Goal: Transaction & Acquisition: Purchase product/service

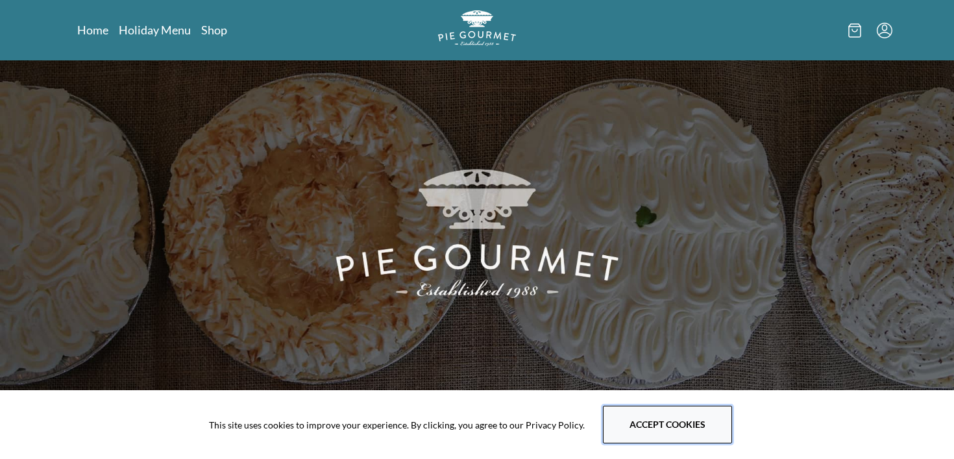
click at [685, 437] on button "Accept cookies" at bounding box center [667, 425] width 129 height 38
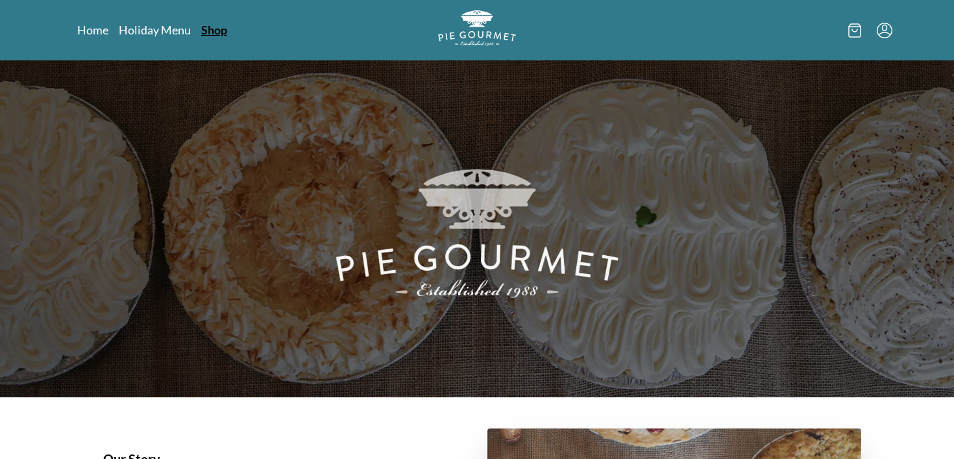
click at [219, 32] on link "Shop" at bounding box center [214, 30] width 26 height 16
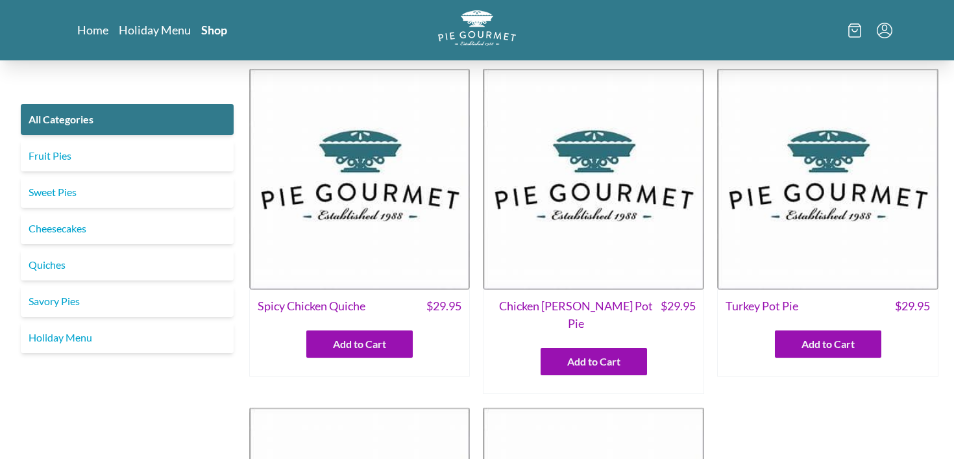
scroll to position [5, 0]
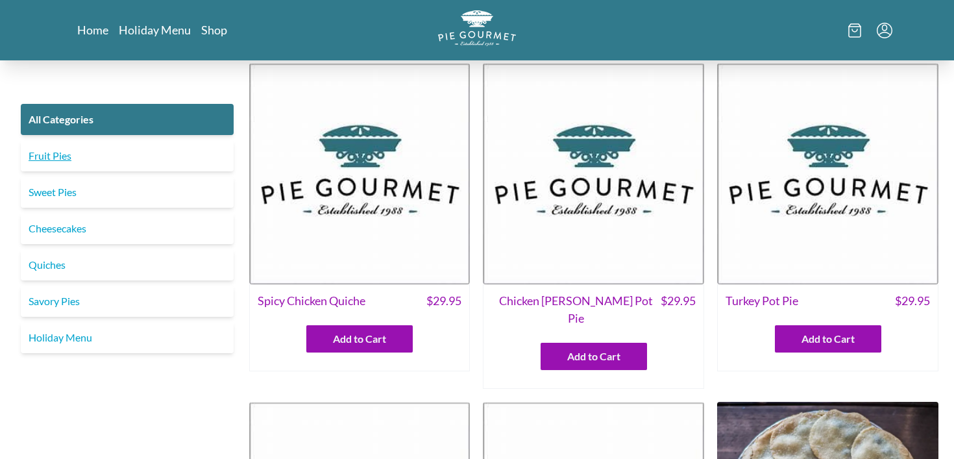
click at [111, 151] on link "Fruit Pies" at bounding box center [127, 155] width 213 height 31
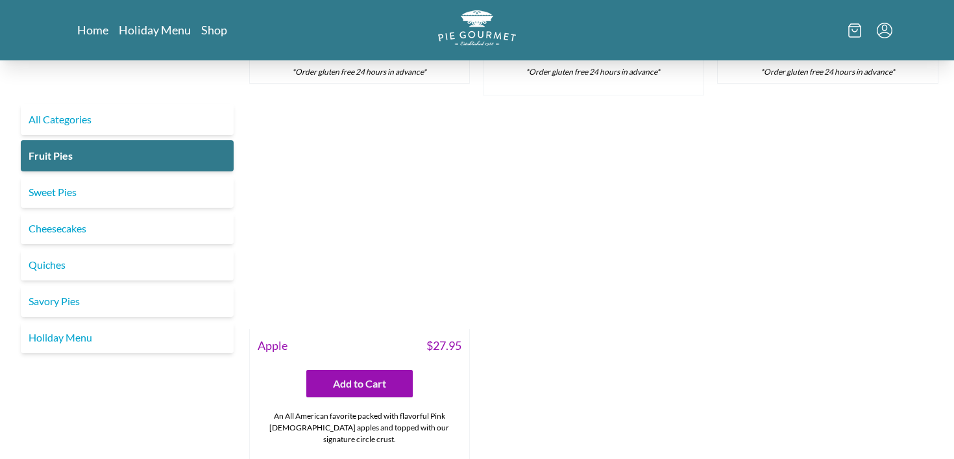
scroll to position [1242, 0]
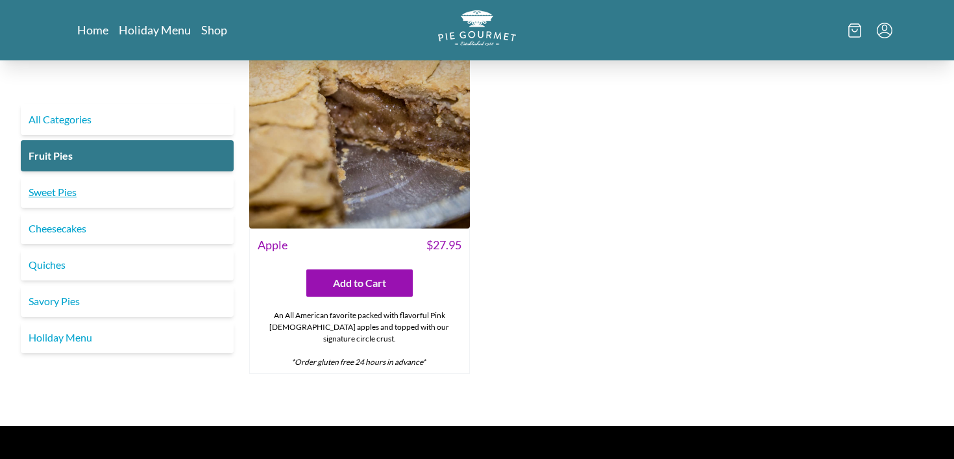
click at [167, 181] on link "Sweet Pies" at bounding box center [127, 192] width 213 height 31
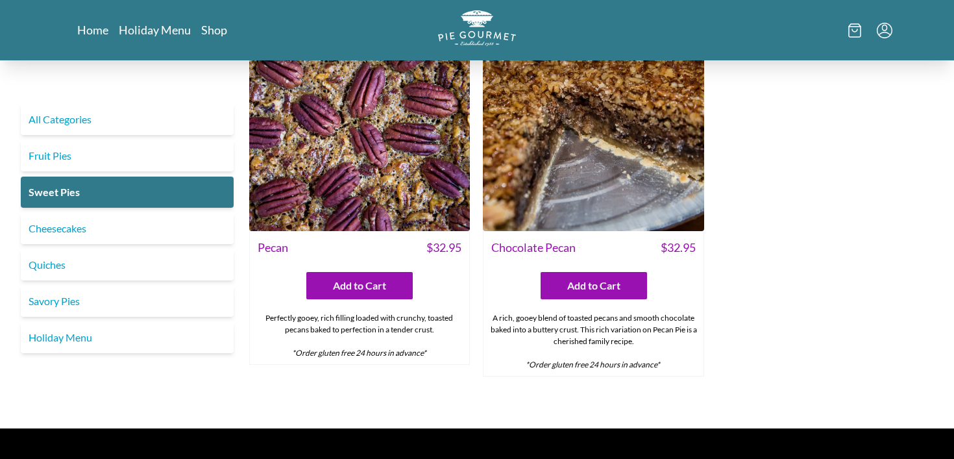
scroll to position [807, 0]
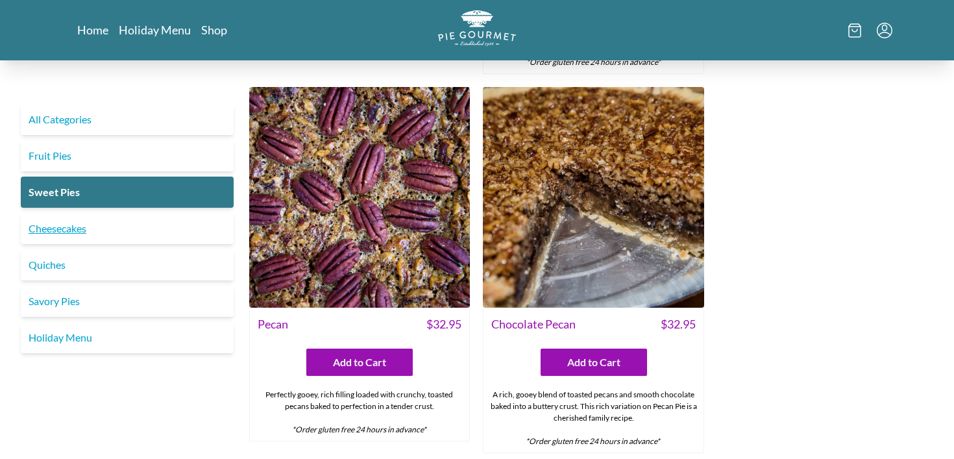
click at [116, 234] on link "Cheesecakes" at bounding box center [127, 228] width 213 height 31
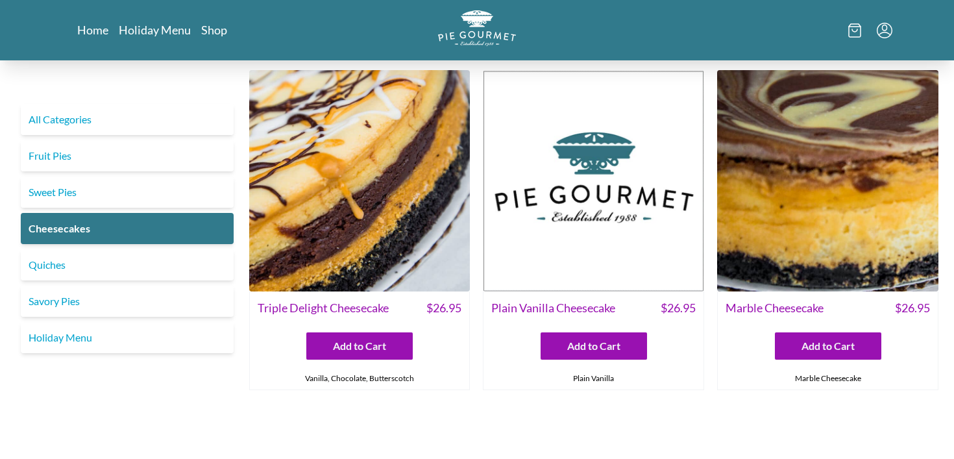
scroll to position [7, 0]
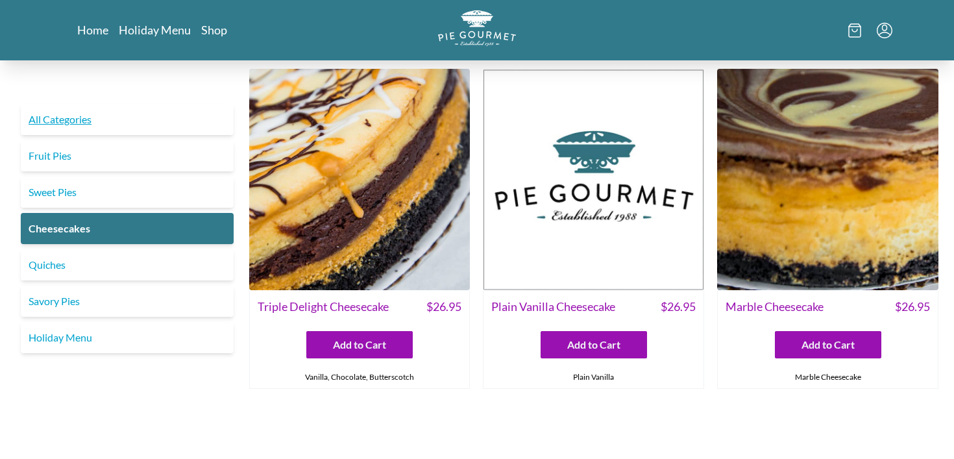
click at [149, 124] on link "All Categories" at bounding box center [127, 119] width 213 height 31
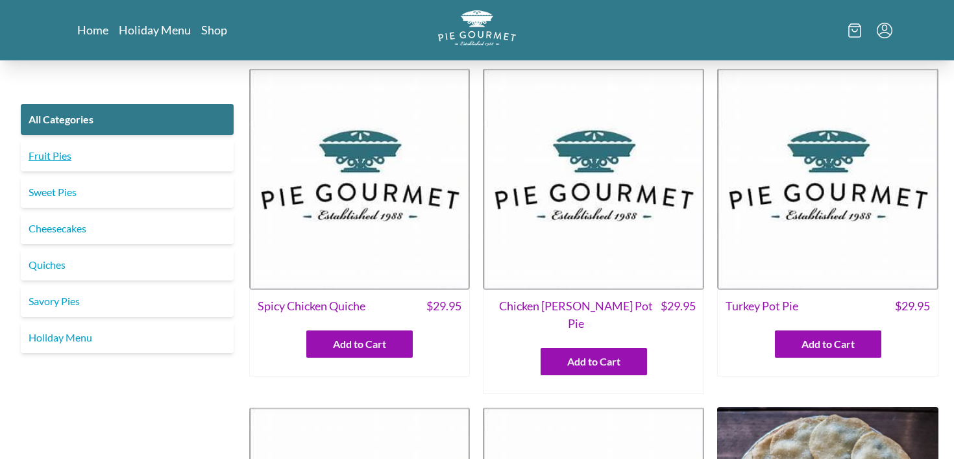
click at [132, 164] on link "Fruit Pies" at bounding box center [127, 155] width 213 height 31
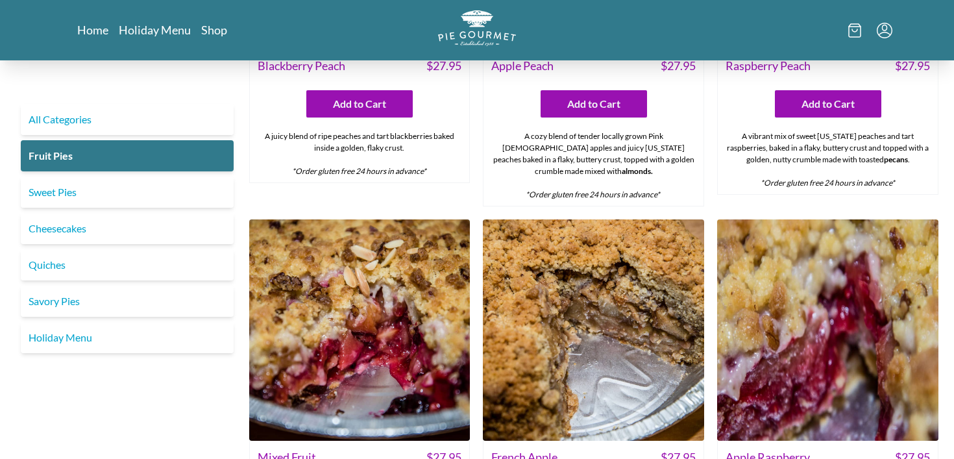
scroll to position [803, 0]
